Goal: Information Seeking & Learning: Learn about a topic

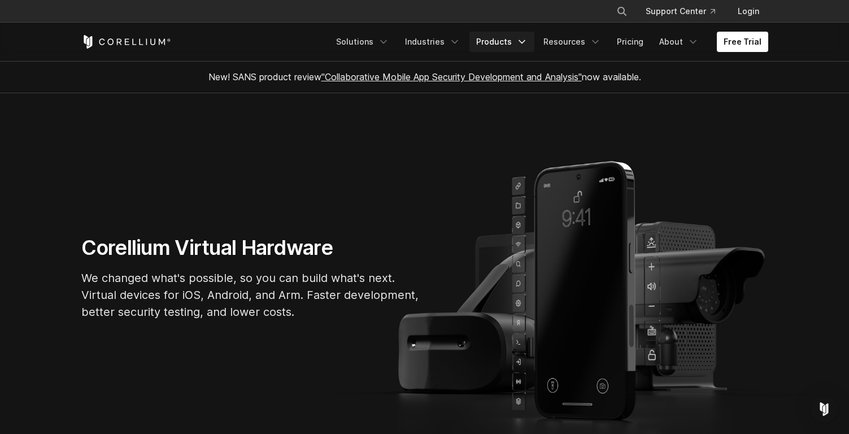
click at [519, 41] on link "Products" at bounding box center [501, 42] width 65 height 20
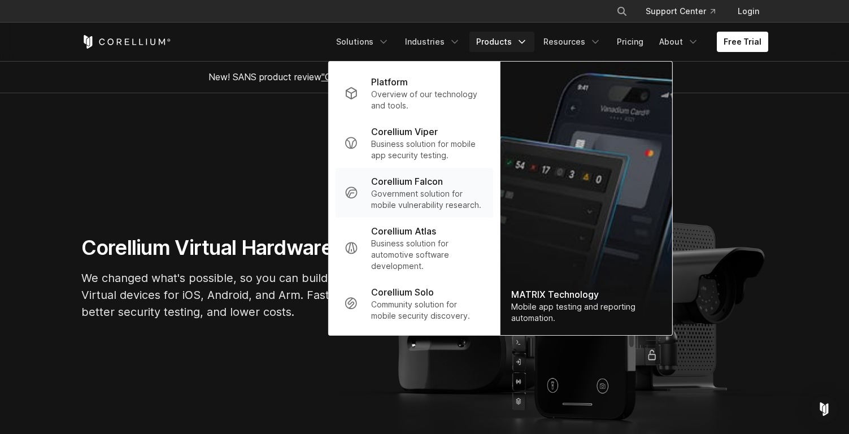
click at [420, 188] on p "Government solution for mobile vulnerability research." at bounding box center [427, 199] width 112 height 23
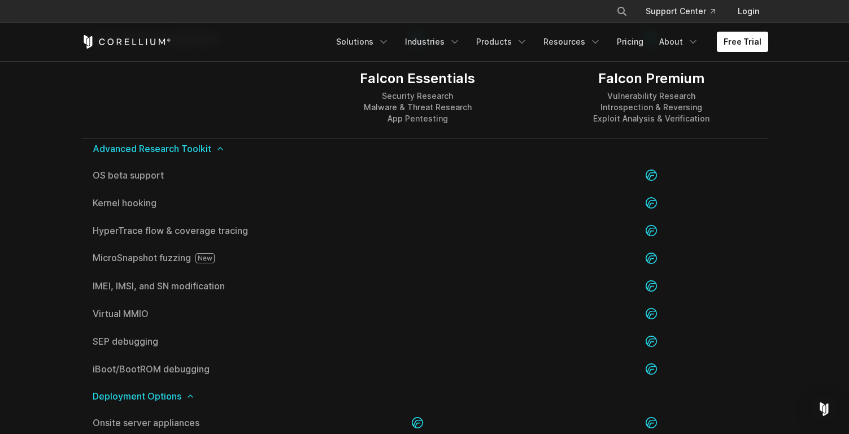
scroll to position [2280, 0]
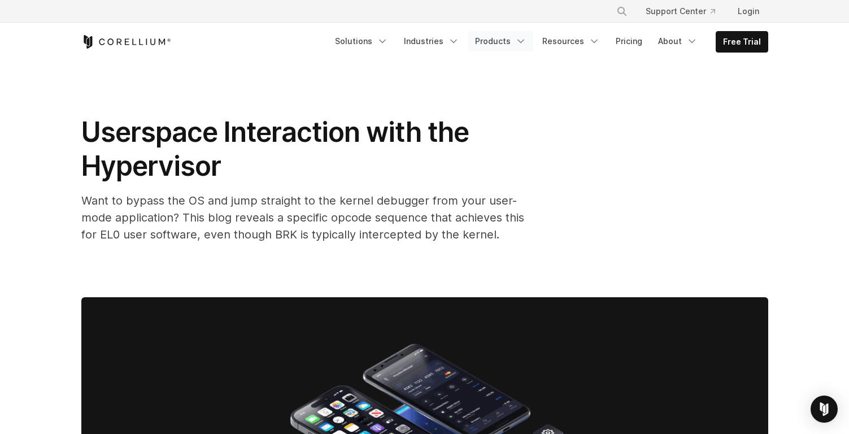
click at [481, 49] on link "Products" at bounding box center [500, 41] width 65 height 20
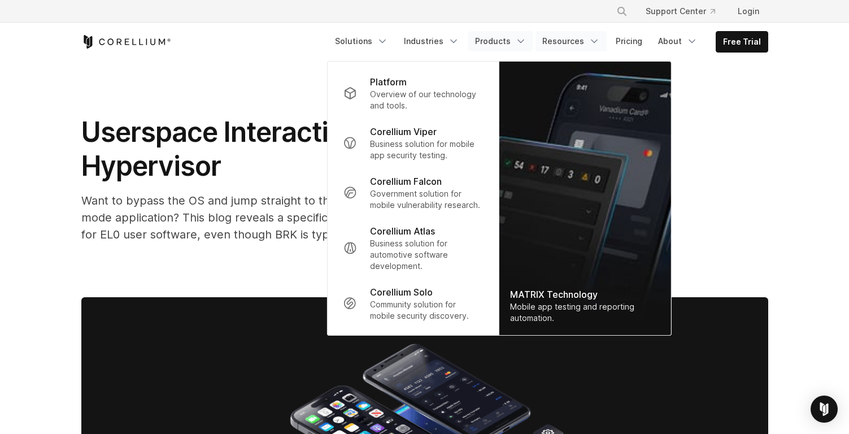
click at [581, 37] on link "Resources" at bounding box center [570, 41] width 71 height 20
